Goal: Use online tool/utility: Utilize a website feature to perform a specific function

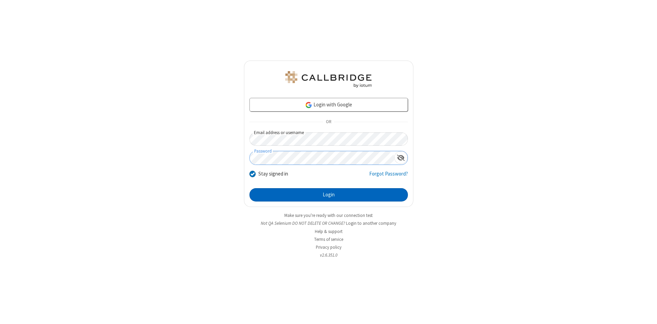
click at [329, 195] on button "Login" at bounding box center [329, 195] width 159 height 14
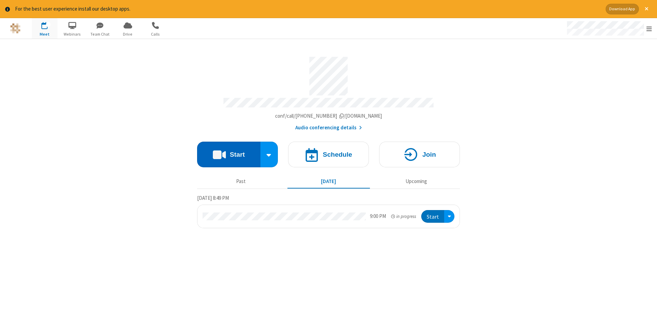
click at [229, 152] on button "Start" at bounding box center [228, 155] width 63 height 26
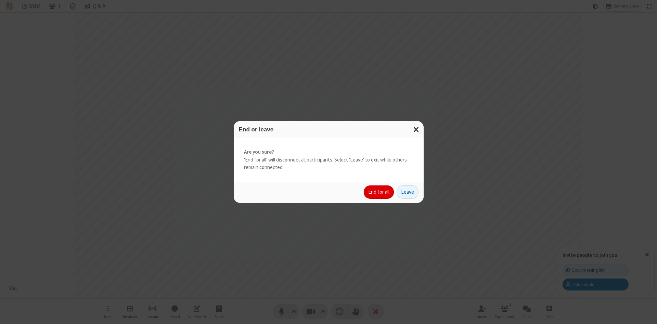
click at [379, 192] on button "End for all" at bounding box center [379, 193] width 30 height 14
